Goal: Task Accomplishment & Management: Use online tool/utility

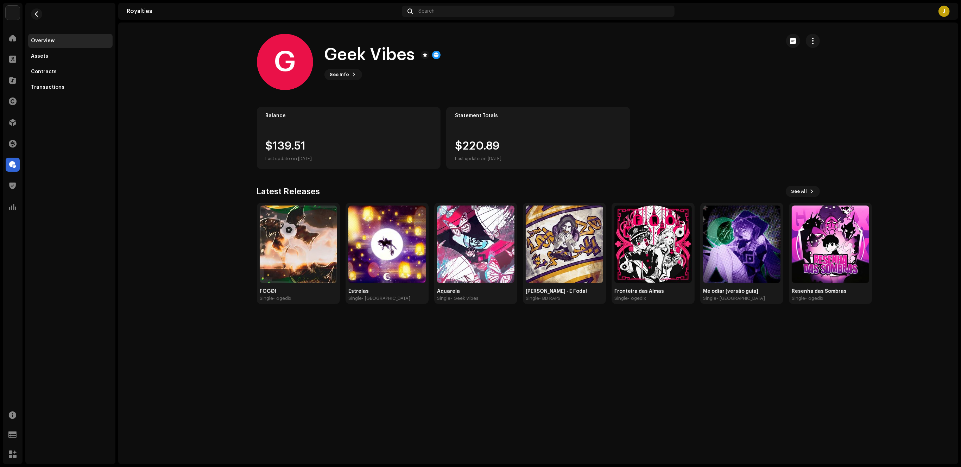
click at [917, 148] on royalties-payees-details-overview "G Geek Vibes G Geek Vibes See Info Balance $139.51 Last update on [DATE] Statem…" at bounding box center [538, 169] width 840 height 293
click at [910, 196] on royalties-payees-details-overview "G Geek Vibes G Geek Vibes See Info Balance $139.51 Last update on [DATE] Statem…" at bounding box center [538, 169] width 840 height 293
click at [912, 323] on div "G Geek Vibes G Geek Vibes See Info Balance $139.51 Last update on [DATE] Statem…" at bounding box center [538, 244] width 840 height 442
click at [14, 175] on div "Home Clients Catalog Rights Distribution Finance Royalties Trust & Safety Analy…" at bounding box center [13, 122] width 20 height 189
click at [14, 162] on span at bounding box center [12, 165] width 7 height 6
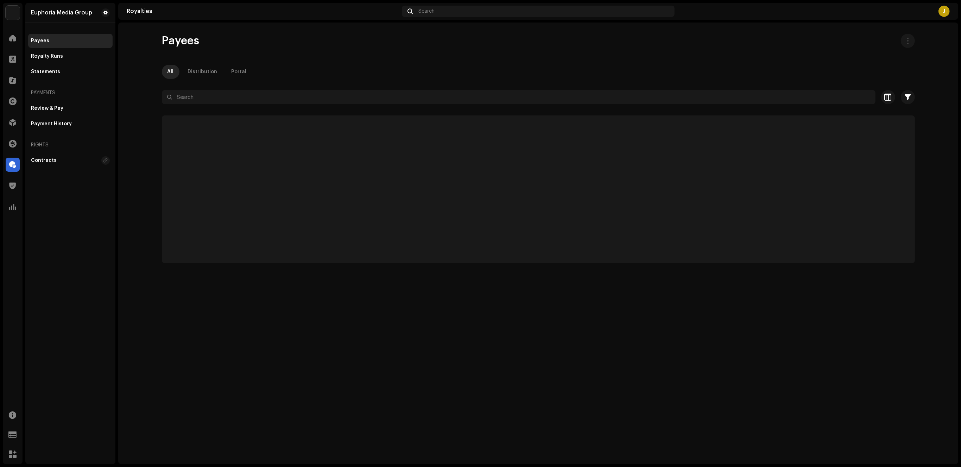
click at [190, 89] on div "Payees All Distribution Portal Selected 0 Select all Options Filters Status Act…" at bounding box center [539, 148] width 776 height 229
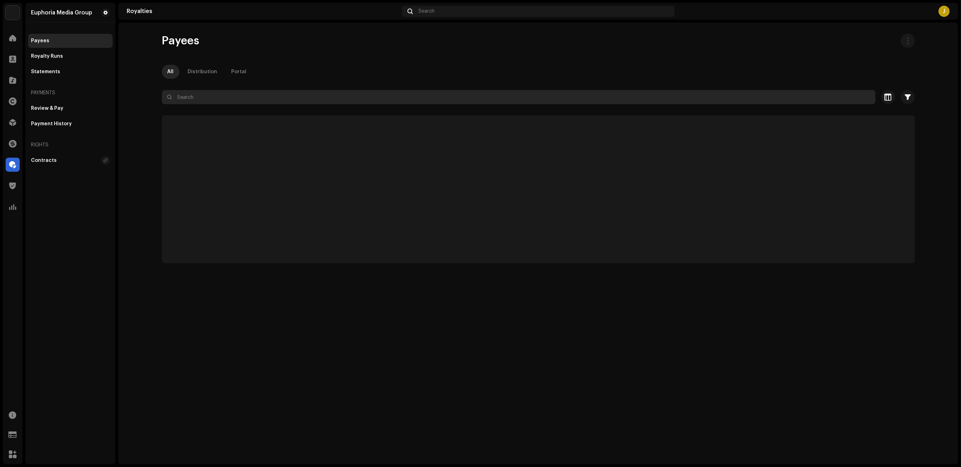
click at [198, 96] on input "text" at bounding box center [519, 97] width 714 height 14
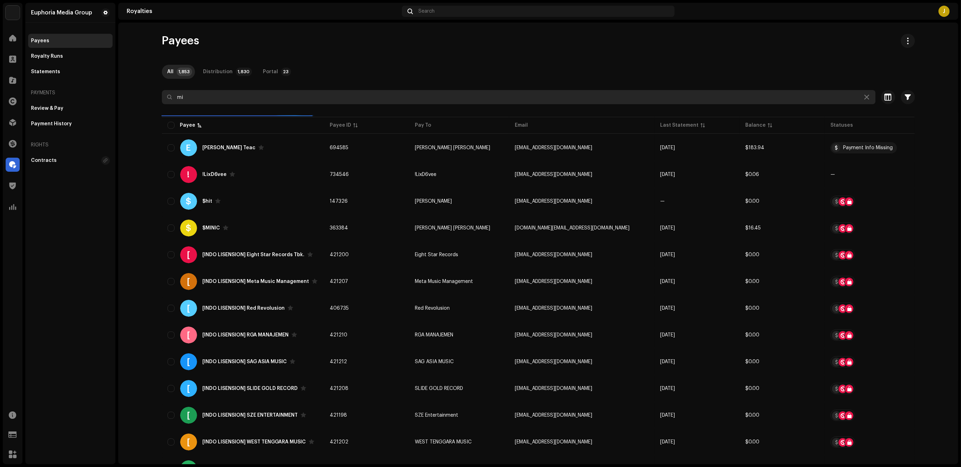
type input "m"
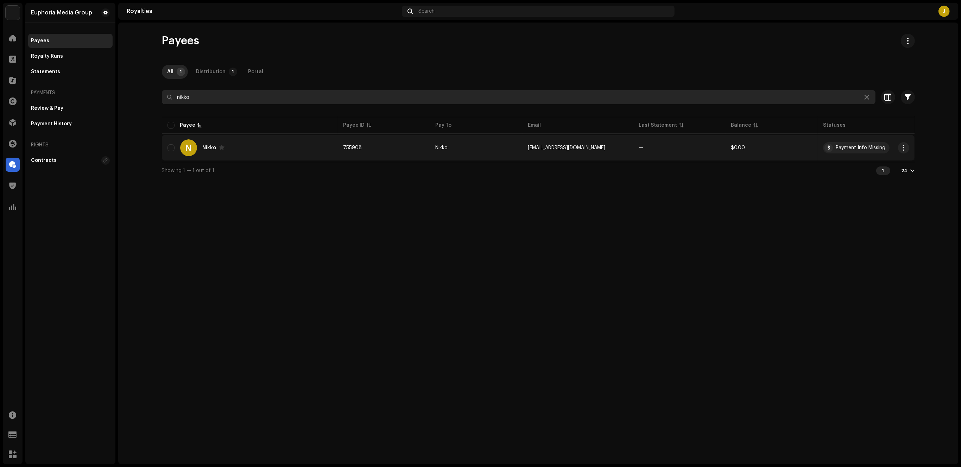
type input "nikko"
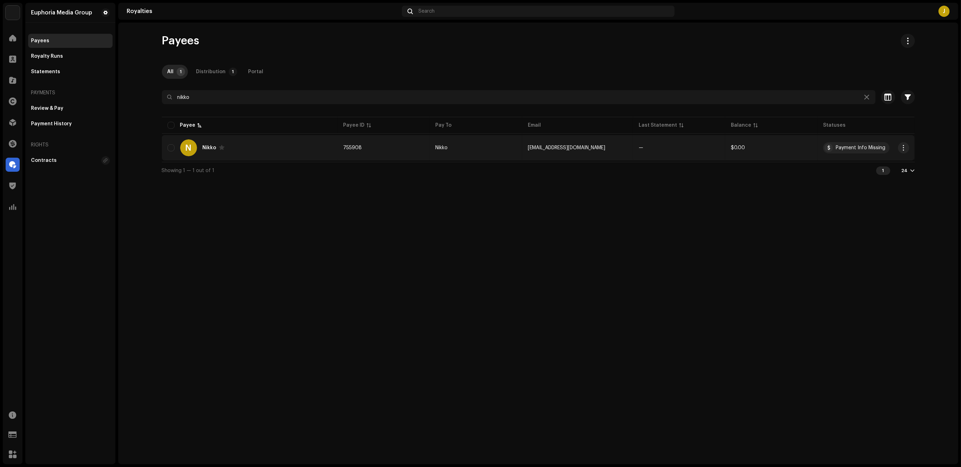
click at [264, 146] on div "N Nikko" at bounding box center [249, 147] width 165 height 17
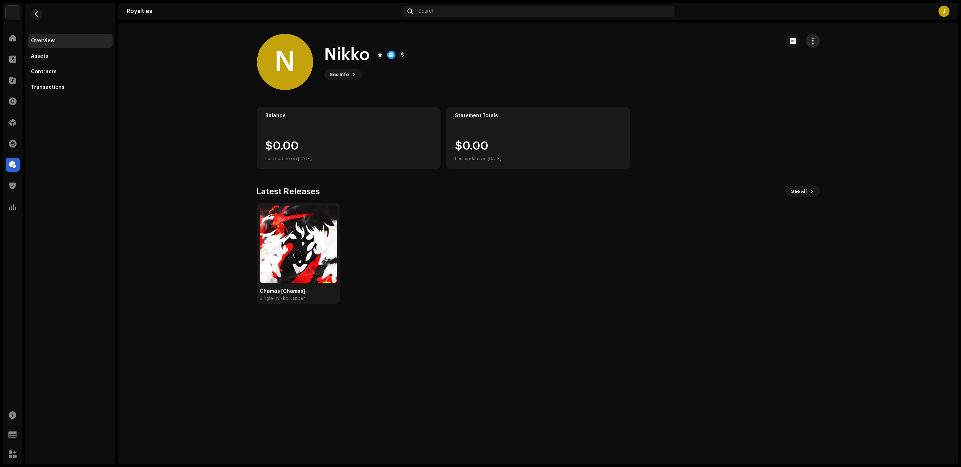
click at [816, 40] on button "button" at bounding box center [813, 41] width 14 height 14
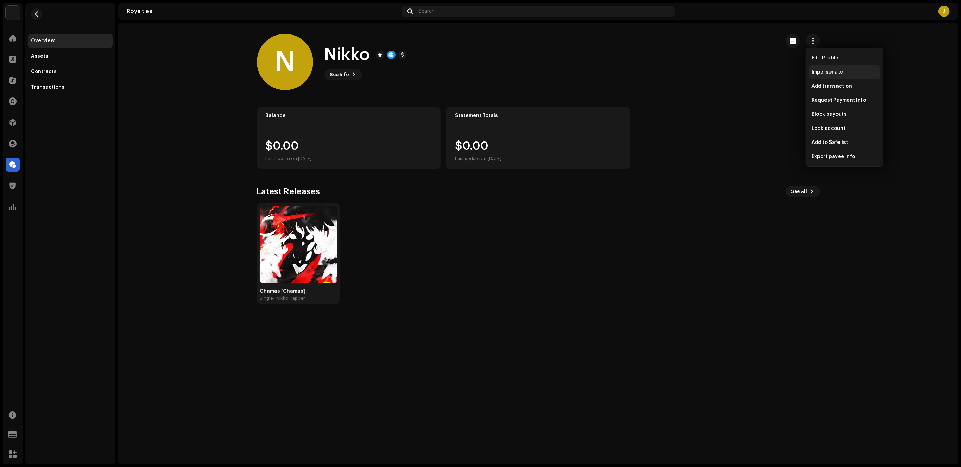
click at [836, 73] on span "Impersonate" at bounding box center [828, 72] width 32 height 6
